Goal: Communication & Community: Connect with others

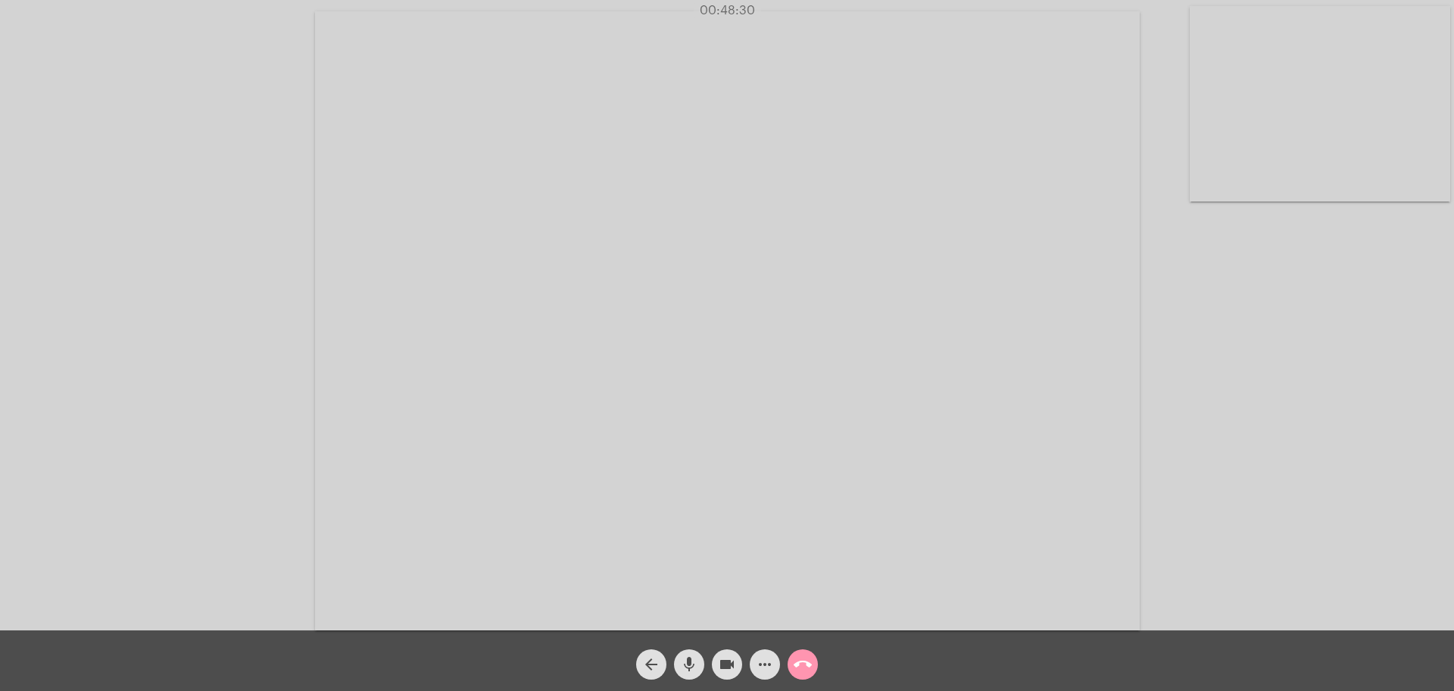
click at [919, 287] on video at bounding box center [727, 320] width 825 height 619
click at [491, 239] on video at bounding box center [367, 319] width 704 height 528
click at [807, 656] on mat-icon "call_end" at bounding box center [803, 664] width 18 height 18
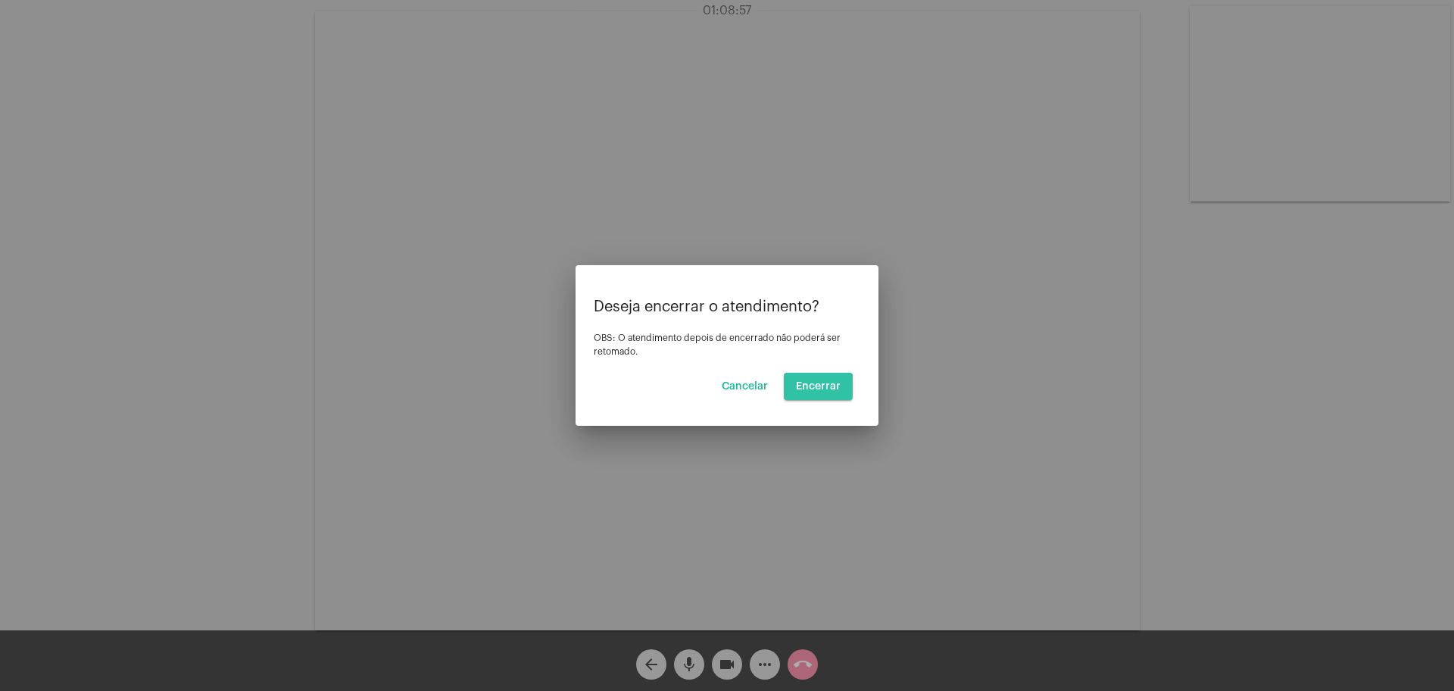
click at [817, 379] on button "Encerrar" at bounding box center [818, 386] width 69 height 27
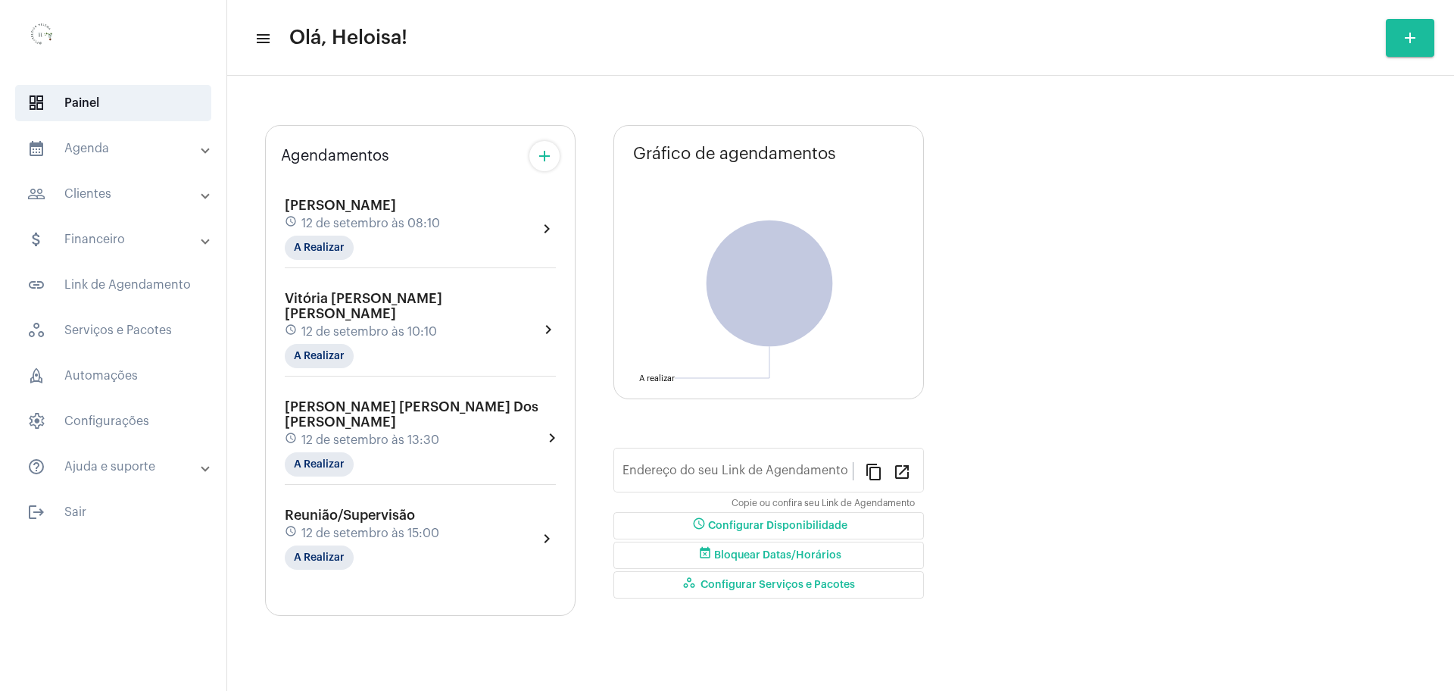
type input "[URL][DOMAIN_NAME][PERSON_NAME]"
